Goal: Answer question/provide support: Answer question/provide support

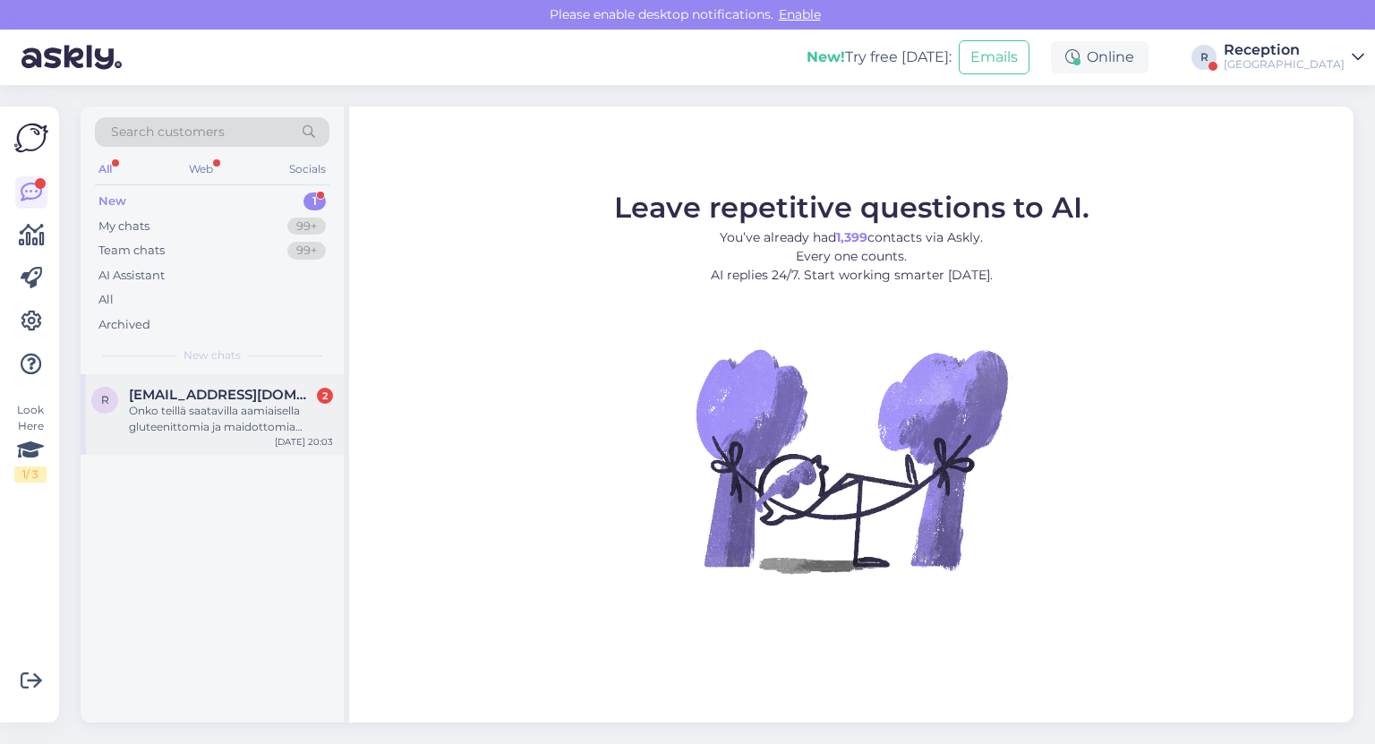
click at [211, 432] on div "Onko teillä saatavilla aamiaisella gluteenittomia ja maidottomia vaihtoehtoja l…" at bounding box center [231, 419] width 204 height 32
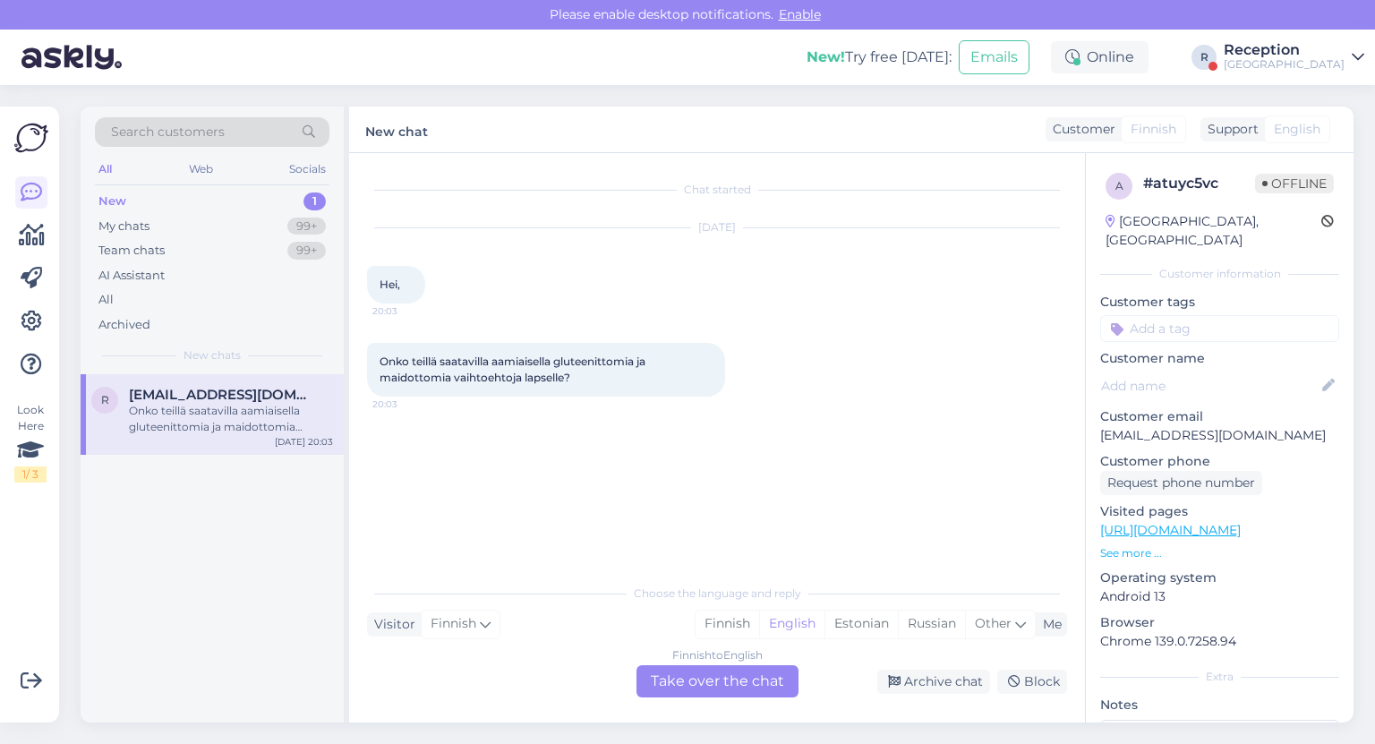
click at [730, 687] on div "Finnish to English Take over the chat" at bounding box center [718, 681] width 162 height 32
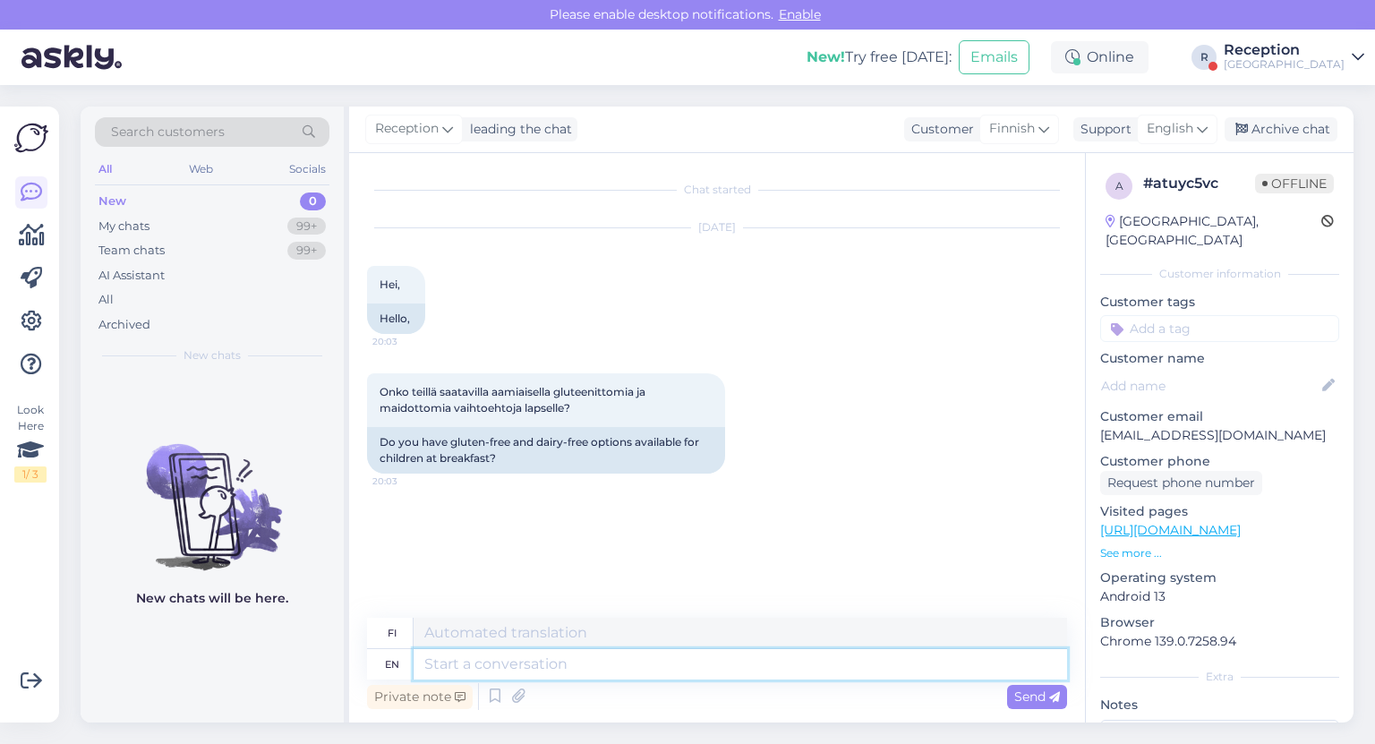
click at [451, 665] on textarea at bounding box center [741, 664] width 654 height 30
type textarea "Hello."
type textarea "Hei."
type textarea "Hello. Yes"
type textarea "Hei. [GEOGRAPHIC_DATA]"
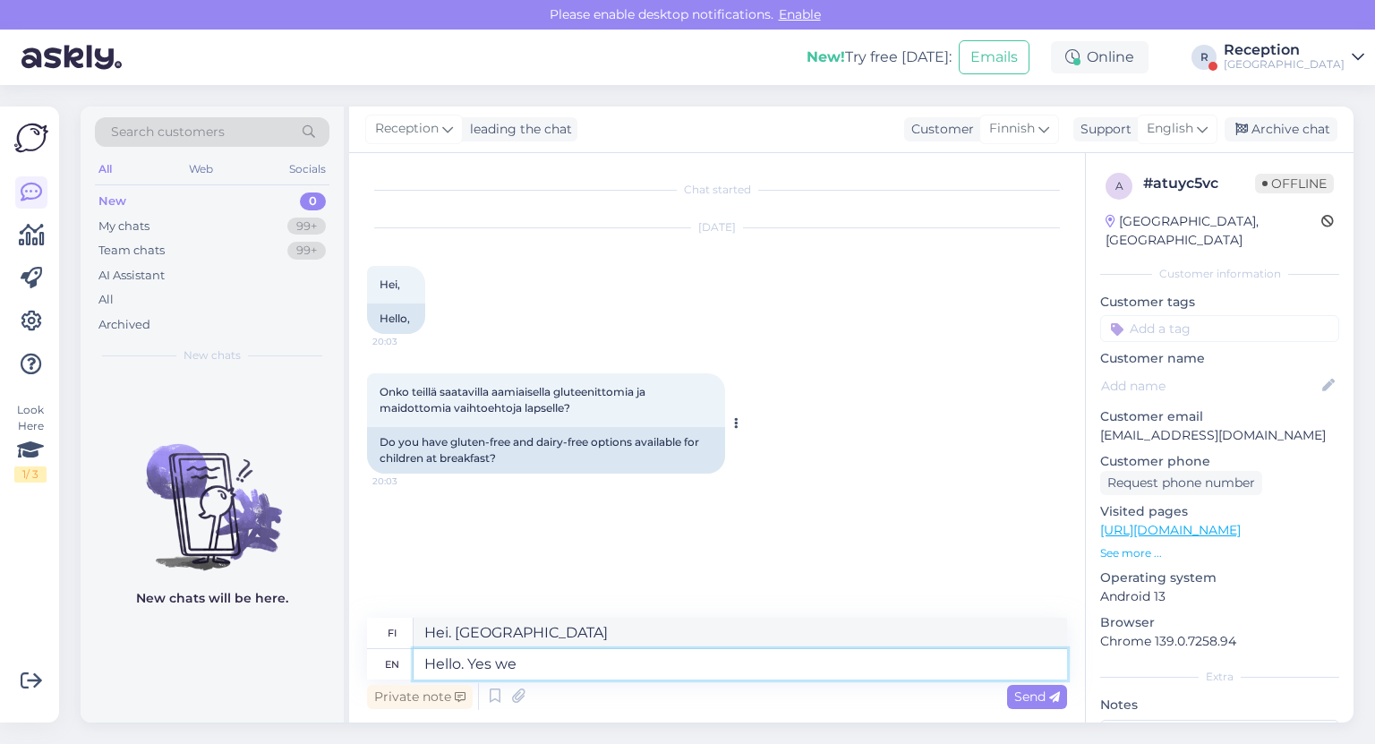
type textarea "Hello. Yes we d"
type textarea "Hei. Kyllä me"
type textarea "Hello. Yes we do."
type textarea "Hei. [GEOGRAPHIC_DATA]."
type textarea "Hello. Yes we do."
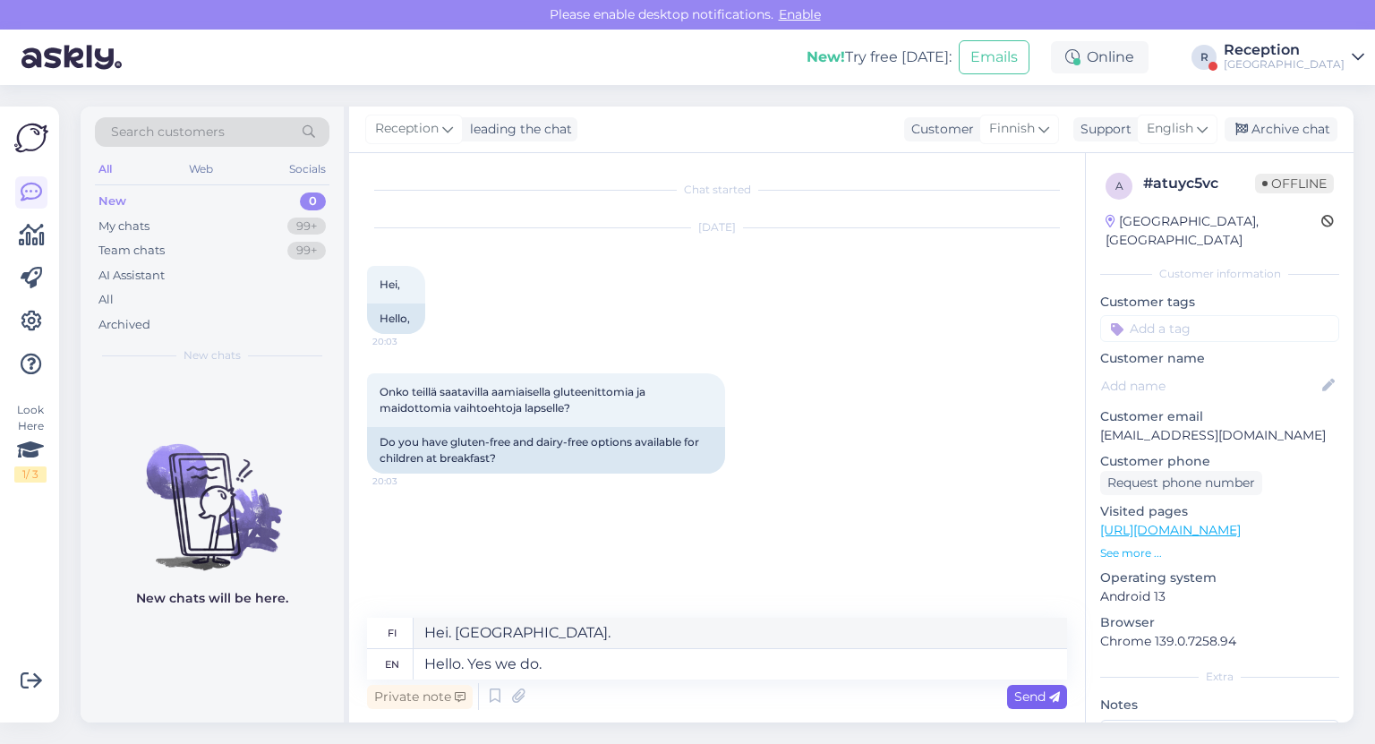
click at [1031, 700] on span "Send" at bounding box center [1037, 697] width 46 height 16
